Goal: Transaction & Acquisition: Purchase product/service

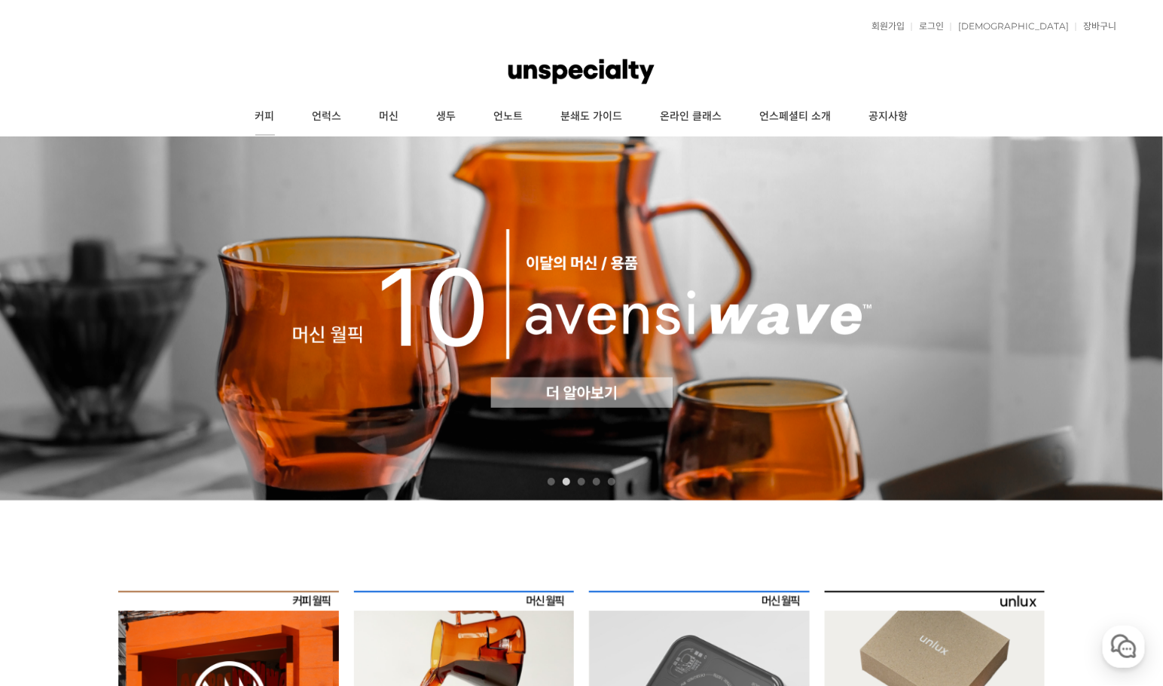
click at [272, 117] on link "커피" at bounding box center [265, 117] width 57 height 38
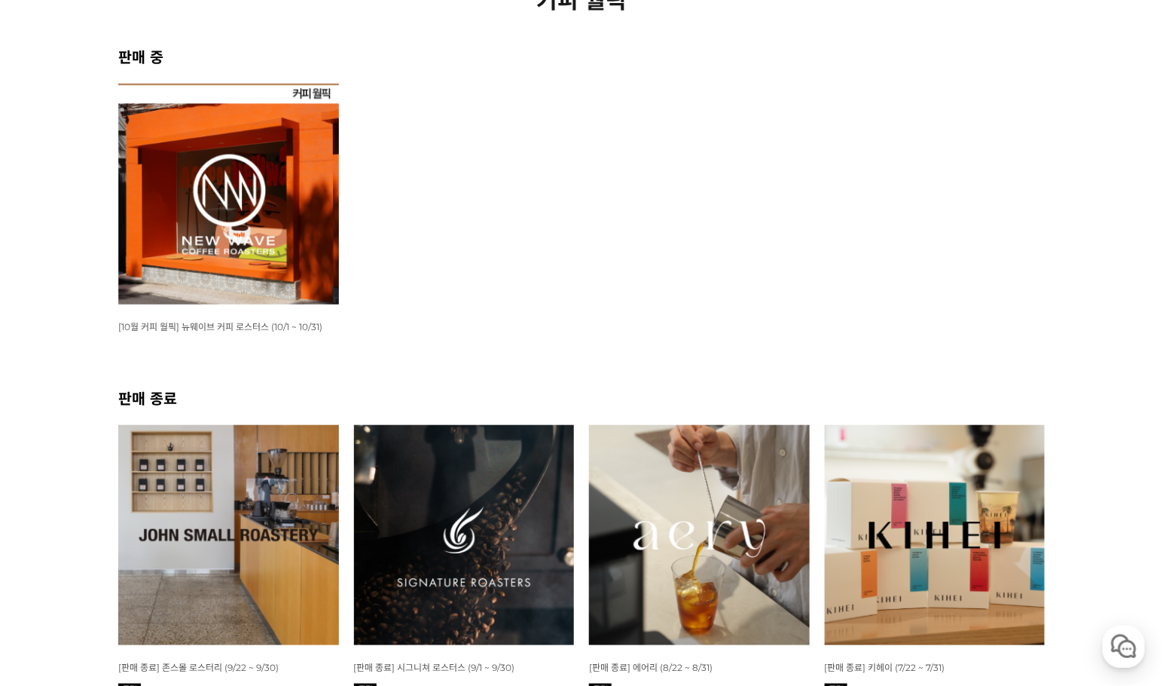
click at [270, 255] on img at bounding box center [228, 194] width 221 height 221
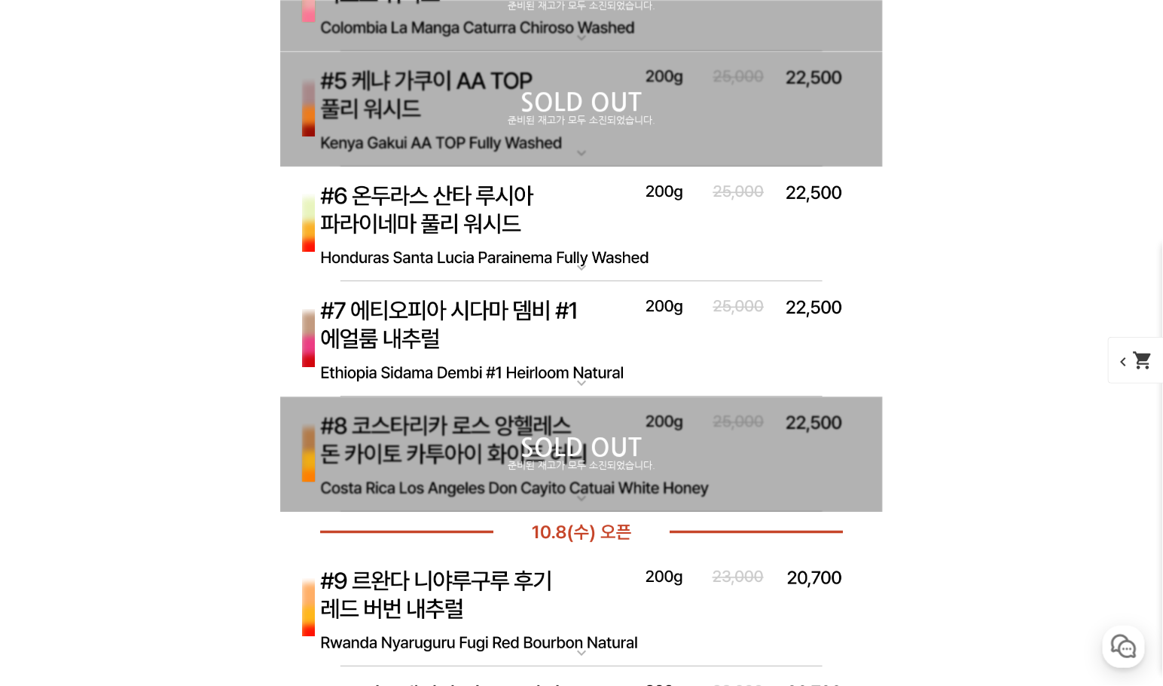
scroll to position [5727, 0]
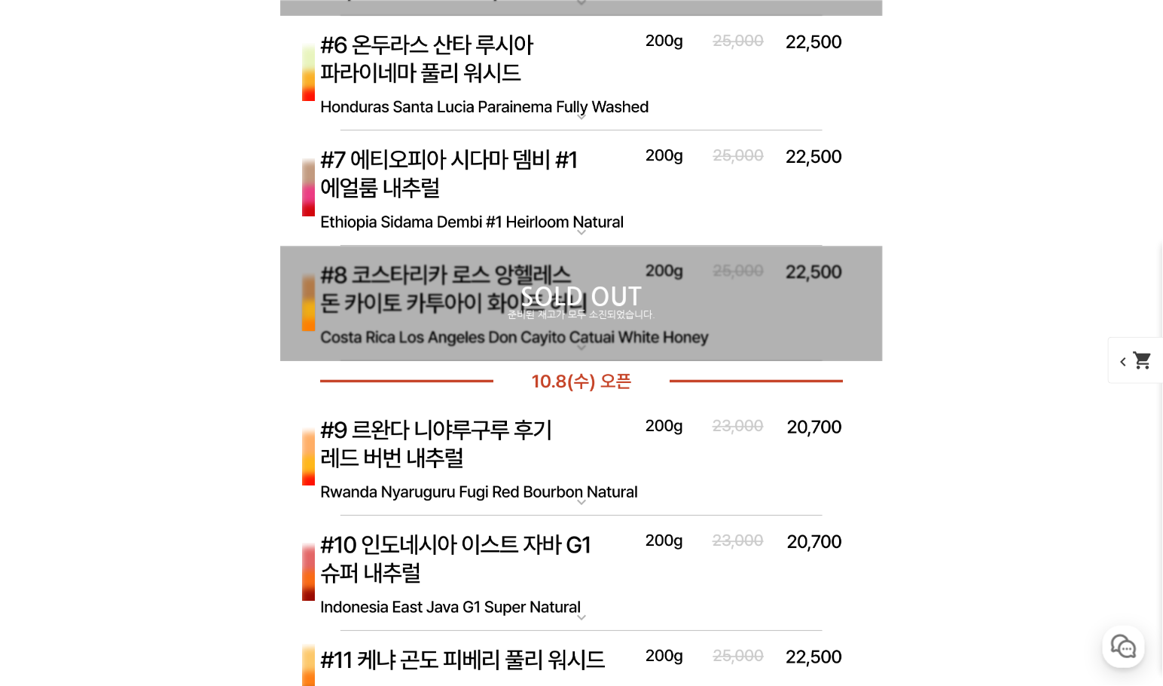
click at [555, 201] on img at bounding box center [581, 188] width 603 height 116
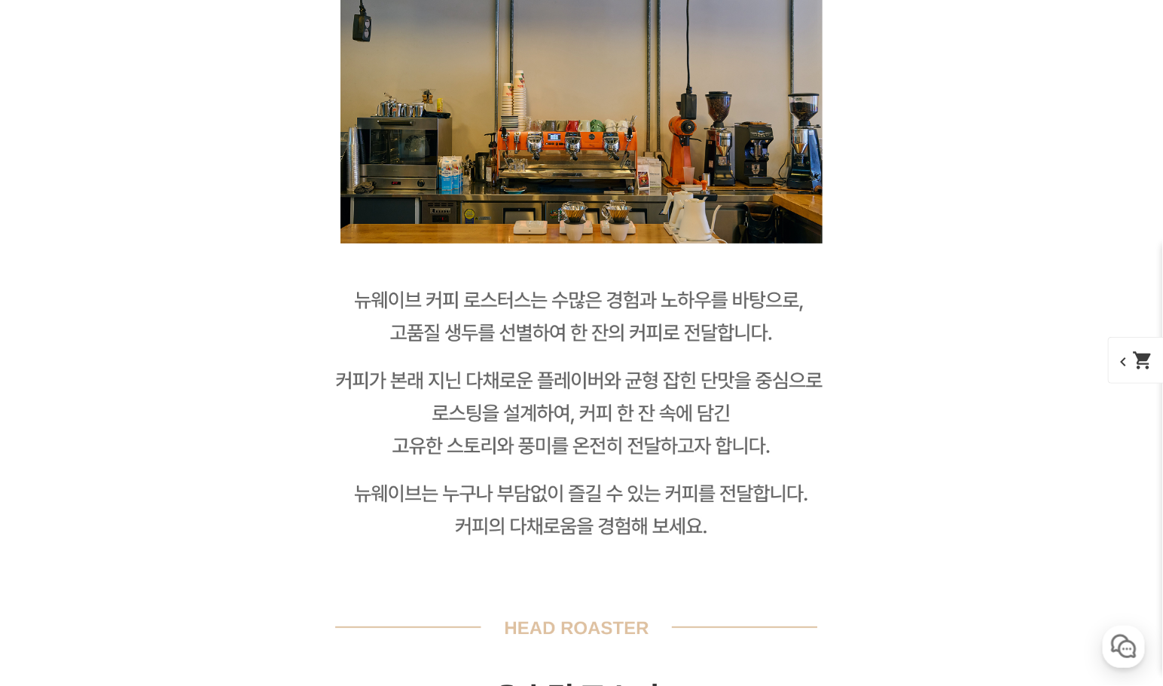
scroll to position [2261, 0]
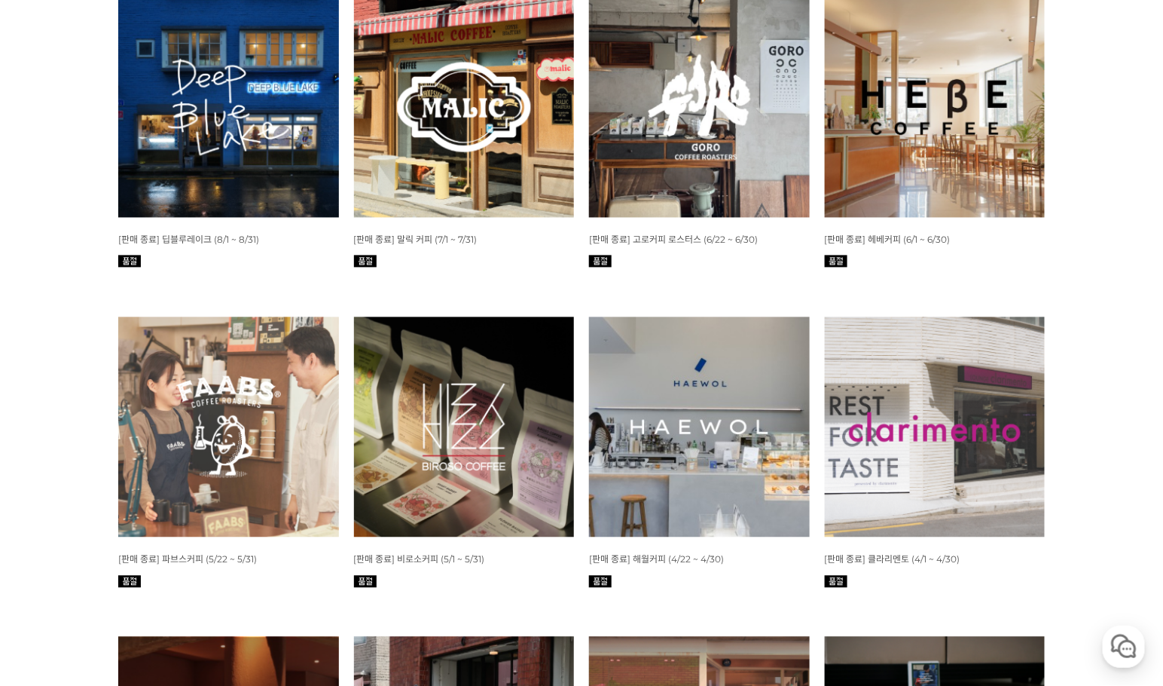
scroll to position [1200, 0]
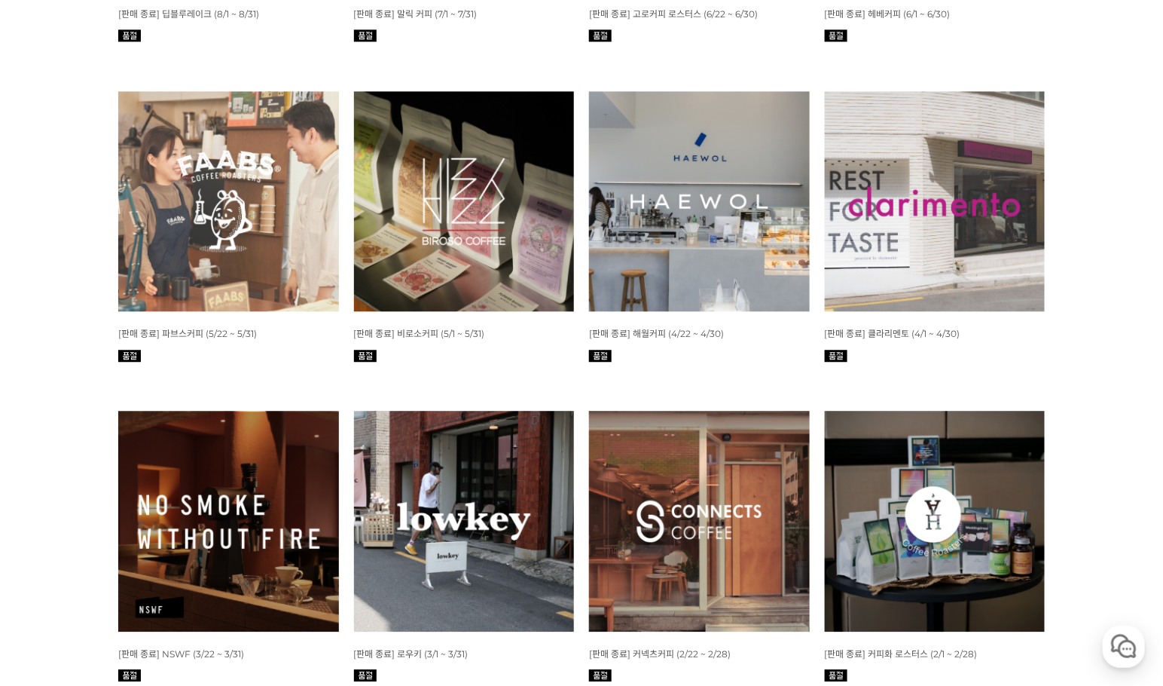
click at [866, 252] on img at bounding box center [935, 201] width 221 height 221
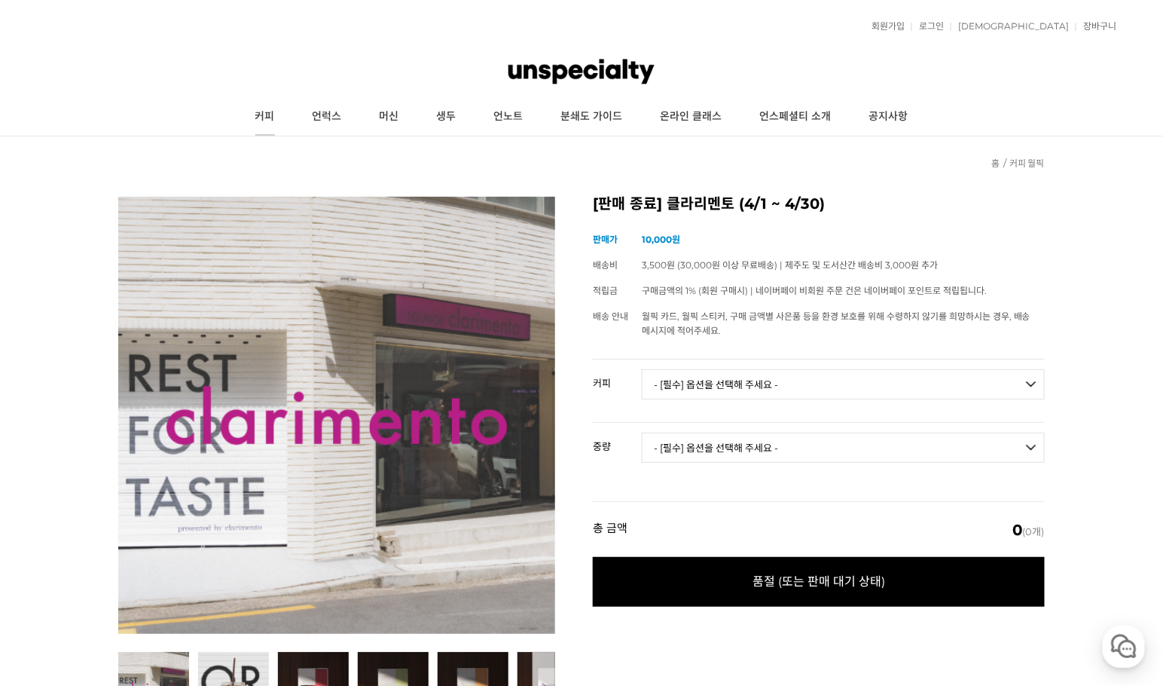
click at [267, 115] on link "커피" at bounding box center [265, 117] width 57 height 38
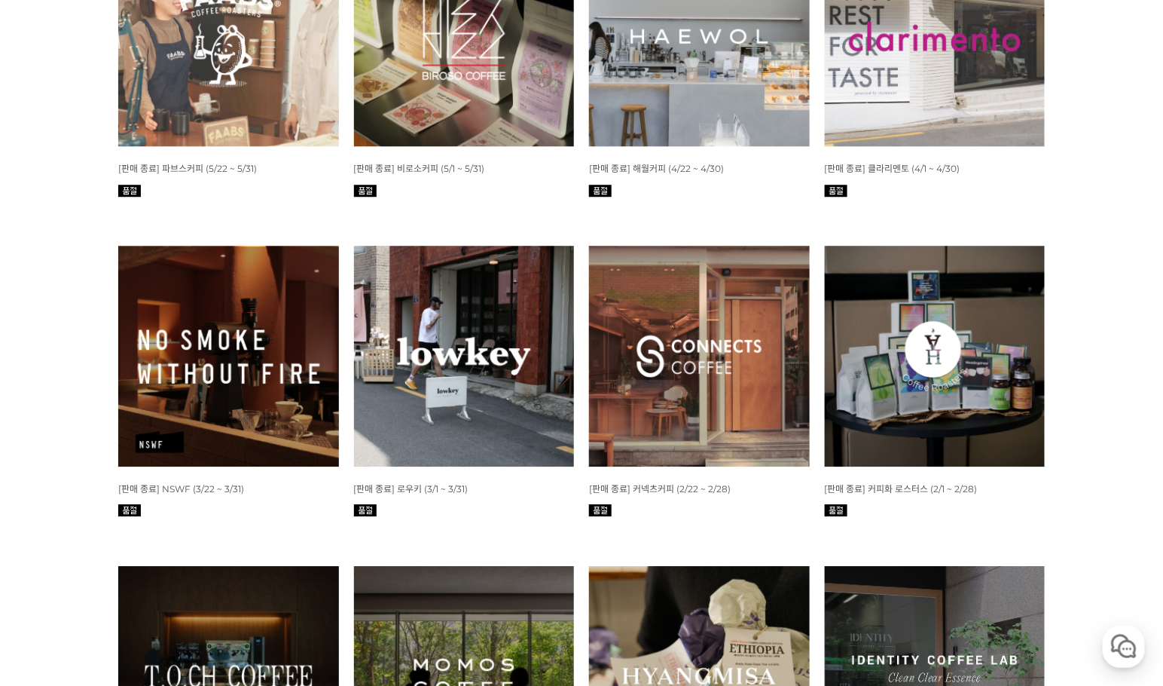
scroll to position [1432, 0]
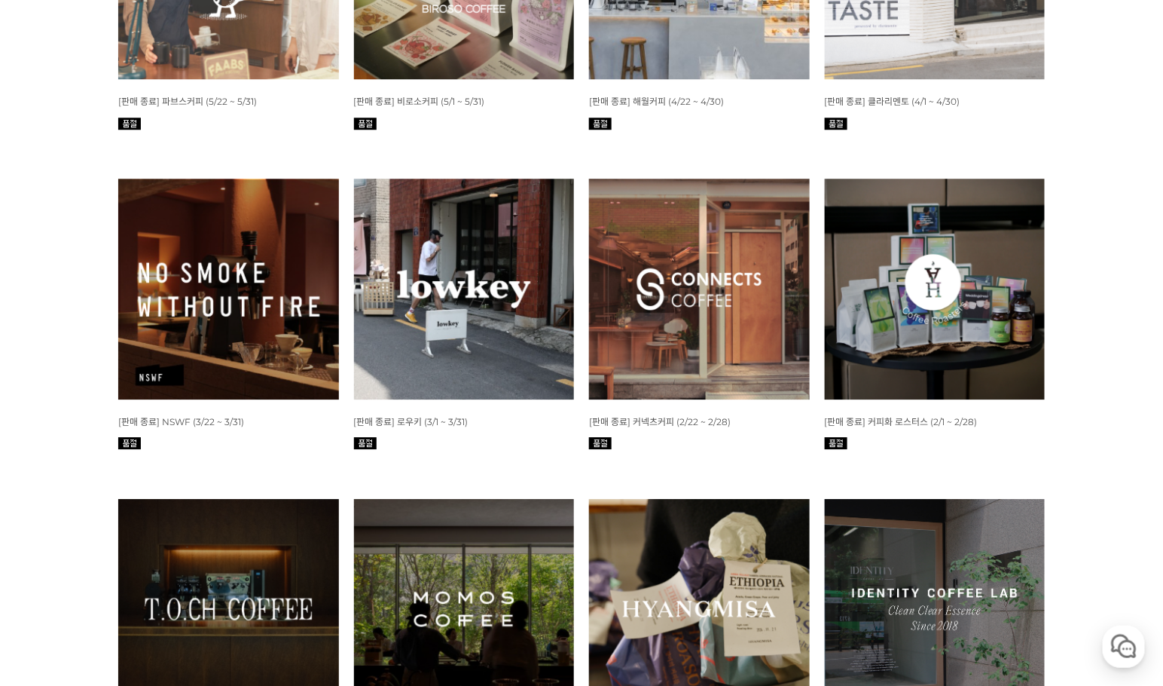
click at [471, 285] on img at bounding box center [464, 289] width 221 height 221
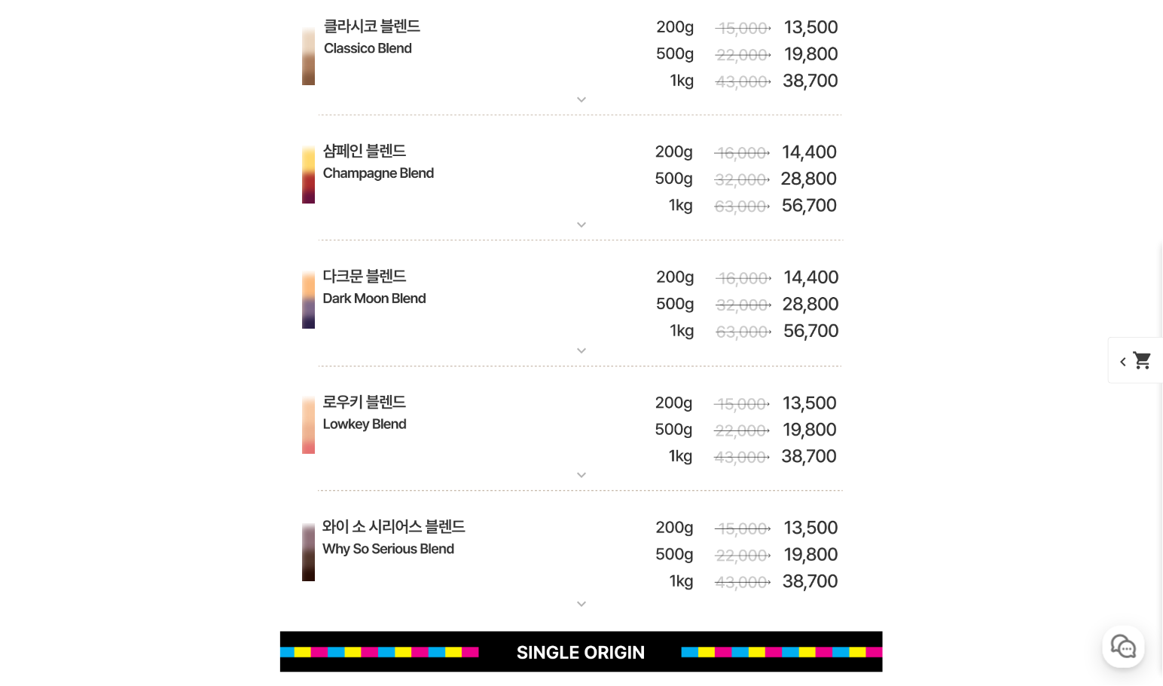
scroll to position [5199, 0]
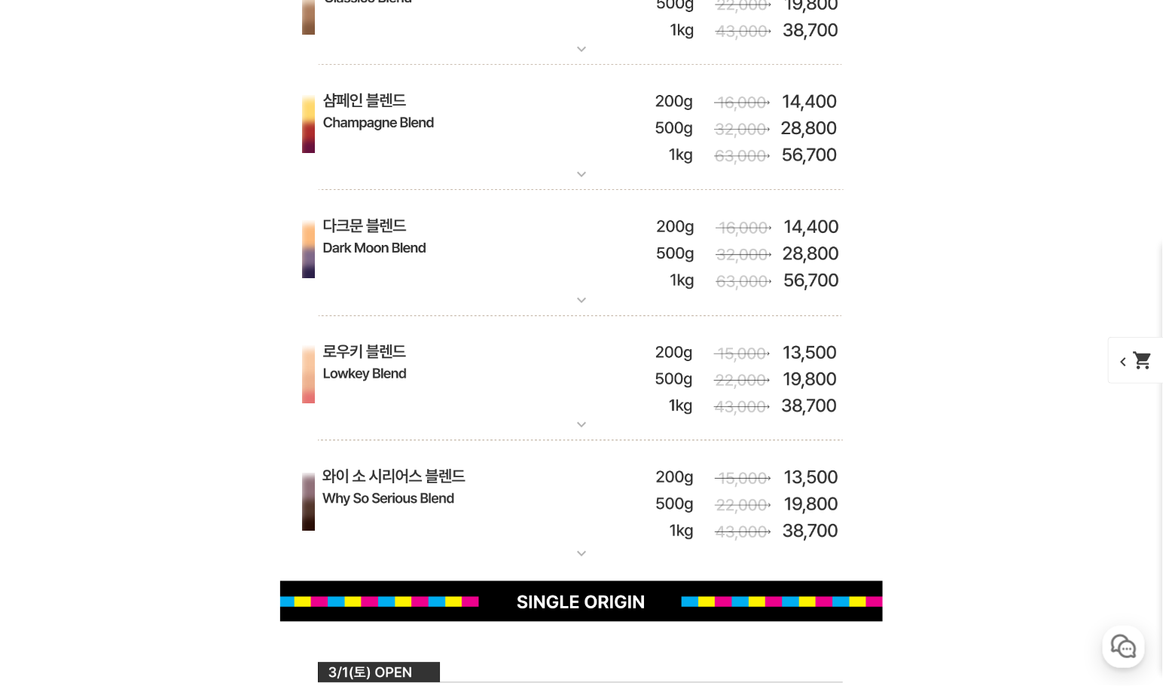
click at [390, 128] on img at bounding box center [581, 125] width 603 height 125
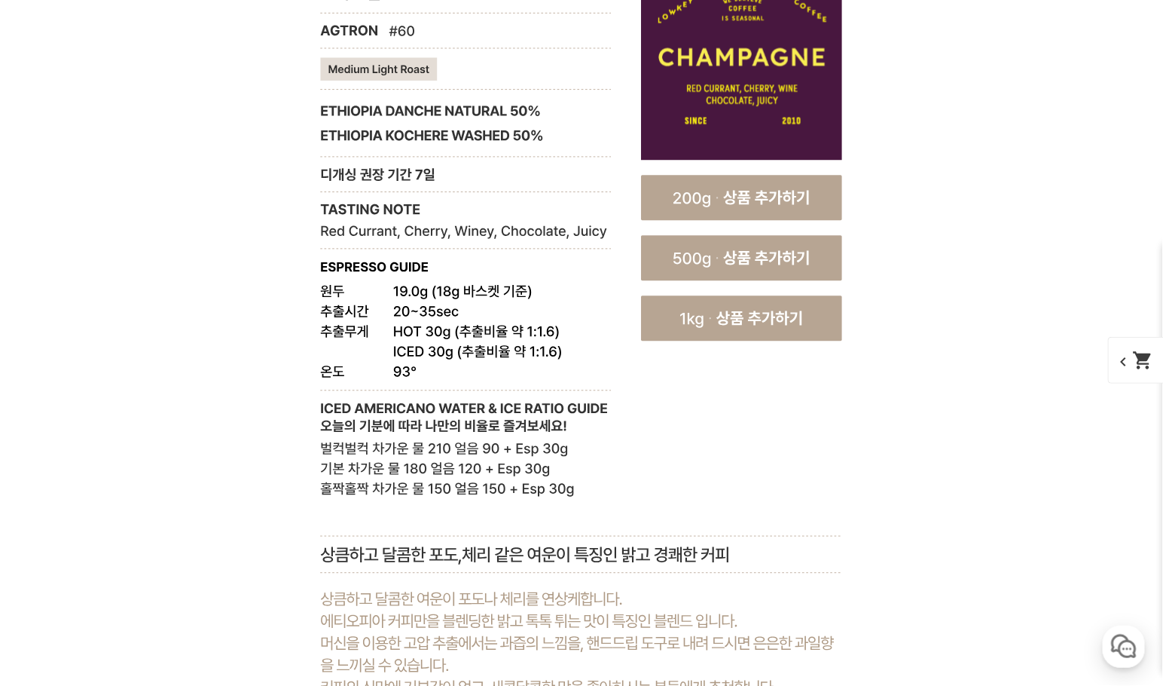
scroll to position [5501, 0]
